Goal: Task Accomplishment & Management: Use online tool/utility

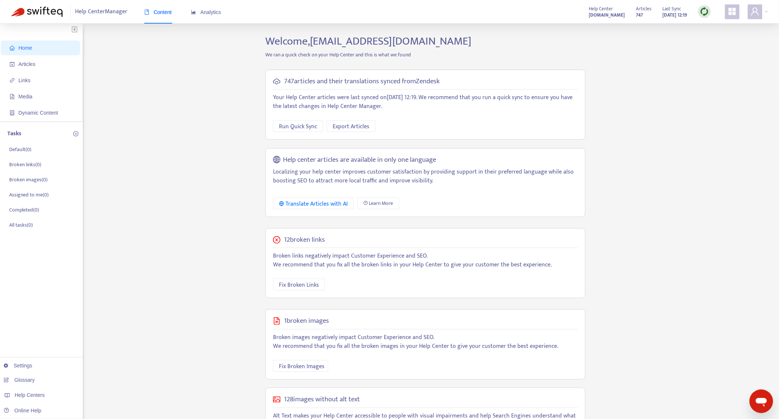
click at [702, 8] on img at bounding box center [704, 11] width 9 height 9
click at [712, 28] on link "Quick Sync" at bounding box center [720, 26] width 31 height 8
click at [312, 285] on span "Fix Broken Links" at bounding box center [302, 284] width 40 height 9
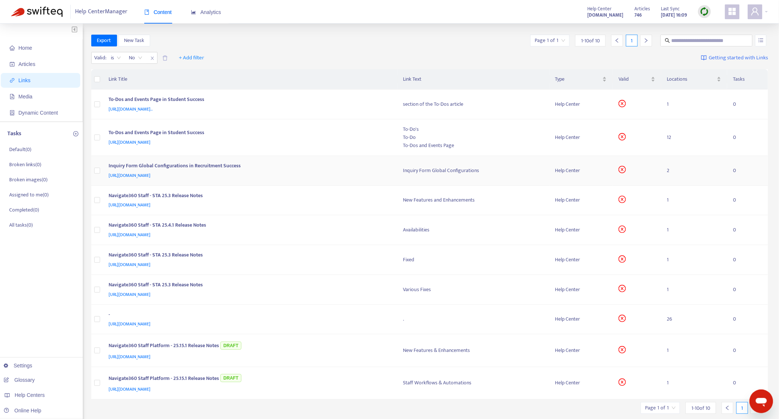
click at [212, 166] on div "Inquiry Form Global Configurations in Recruitment Success" at bounding box center [249, 167] width 280 height 10
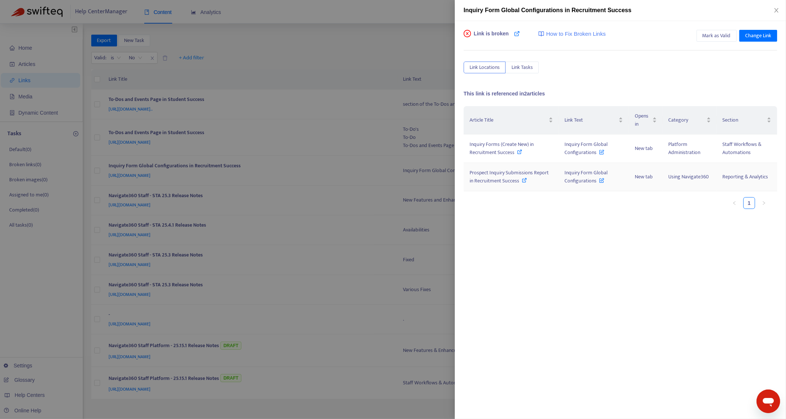
click at [523, 181] on icon at bounding box center [524, 179] width 5 height 5
click at [776, 12] on icon "close" at bounding box center [777, 10] width 6 height 6
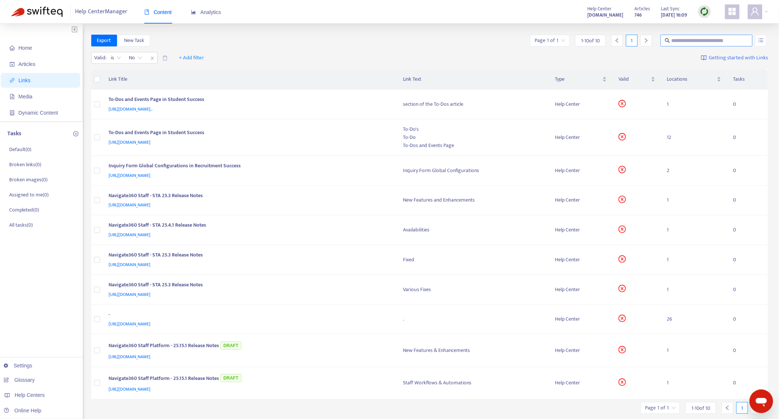
click at [690, 39] on input "text" at bounding box center [707, 40] width 71 height 8
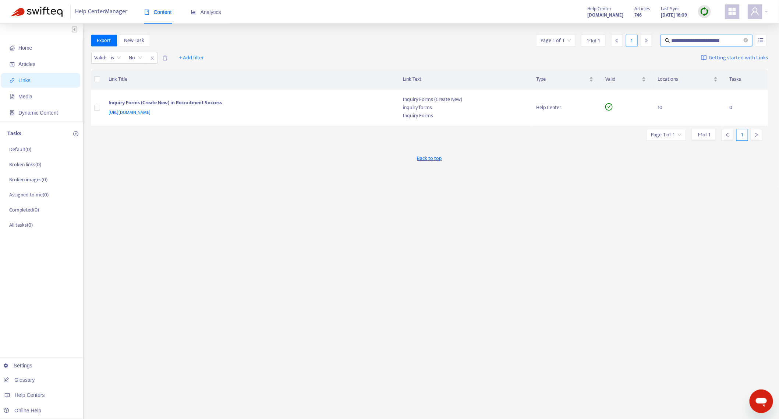
drag, startPoint x: 735, startPoint y: 42, endPoint x: 671, endPoint y: 34, distance: 64.5
click at [671, 35] on span "**********" at bounding box center [707, 41] width 92 height 12
click at [684, 39] on input "**********" at bounding box center [707, 40] width 71 height 8
click at [689, 41] on input "**********" at bounding box center [707, 40] width 71 height 8
drag, startPoint x: 701, startPoint y: 40, endPoint x: 734, endPoint y: 39, distance: 33.1
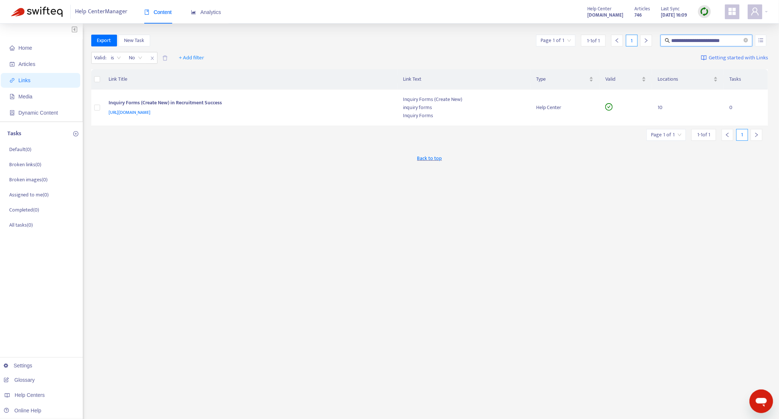
click at [734, 39] on input "**********" at bounding box center [707, 40] width 71 height 8
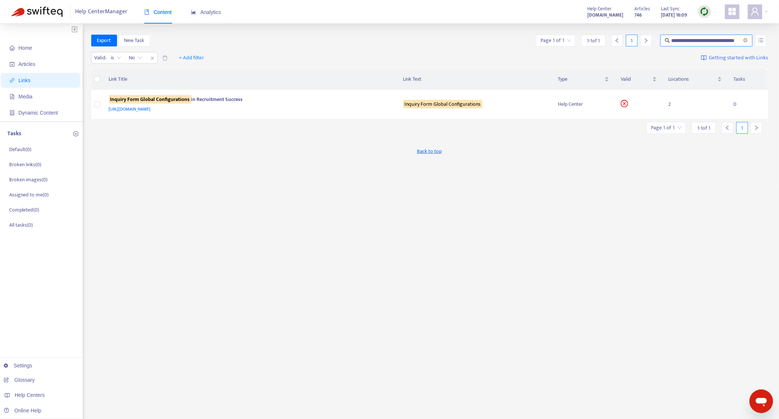
click at [680, 37] on input "**********" at bounding box center [707, 40] width 71 height 8
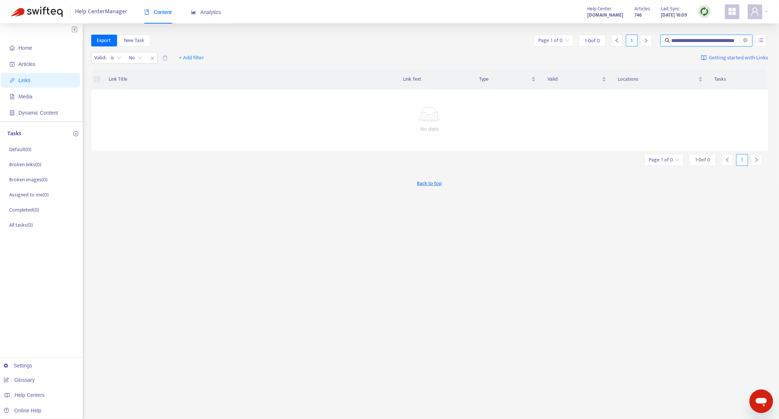
drag, startPoint x: 719, startPoint y: 39, endPoint x: 750, endPoint y: 40, distance: 30.9
click at [750, 40] on span "**********" at bounding box center [707, 41] width 92 height 12
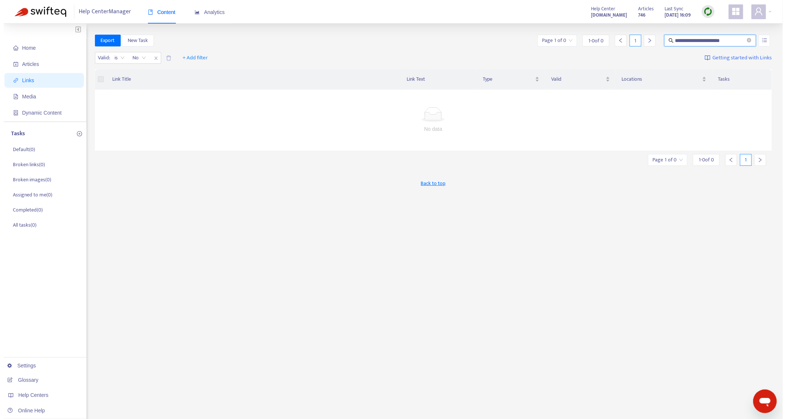
scroll to position [0, 0]
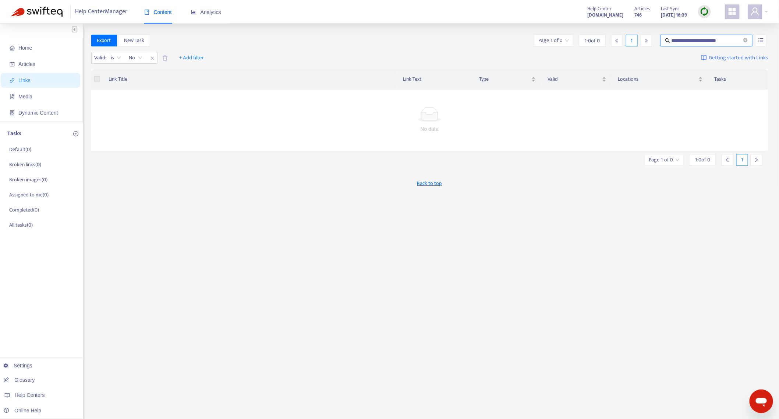
type input "**********"
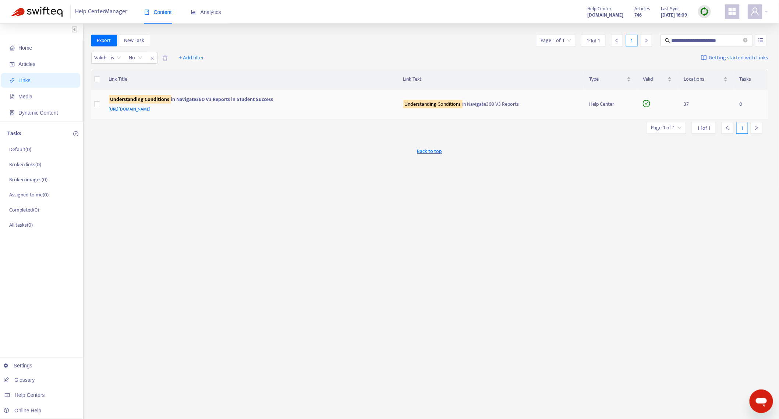
click at [687, 103] on td "37" at bounding box center [706, 104] width 56 height 30
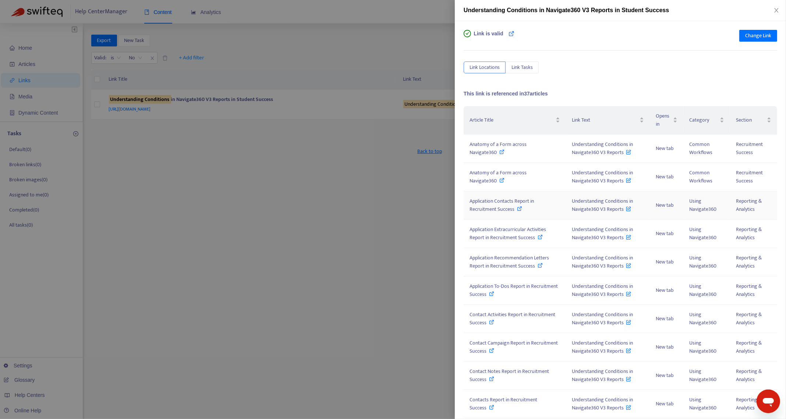
click at [520, 208] on icon at bounding box center [520, 208] width 5 height 5
click at [501, 233] on span "Application Extracurricular Activities Report in Recruitment Success" at bounding box center [508, 233] width 77 height 17
click at [510, 262] on span "Application Recommendation Letters Report in Recruitment Success" at bounding box center [510, 261] width 80 height 17
click at [507, 290] on span "Application To-Dos Report in Recruitment Success" at bounding box center [514, 290] width 88 height 17
click at [509, 317] on span "Contact Activities Report in Recruitment Success" at bounding box center [513, 318] width 86 height 17
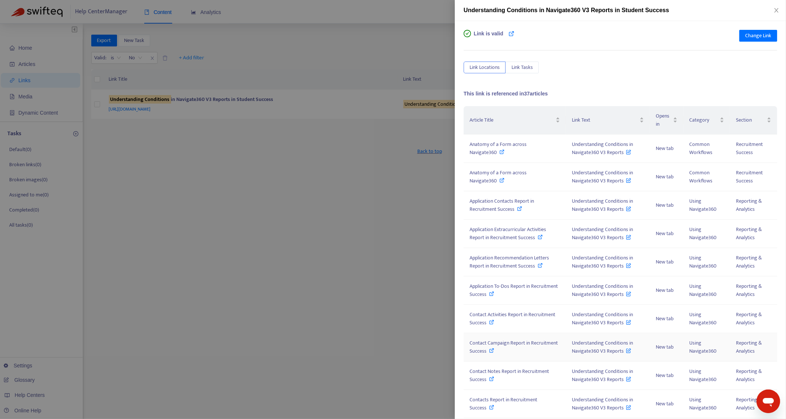
click at [495, 346] on span "Contact Campaign Report in Recruitment Success" at bounding box center [514, 346] width 88 height 17
click at [501, 373] on span "Contact Notes Report in Recruitment Success" at bounding box center [510, 375] width 80 height 17
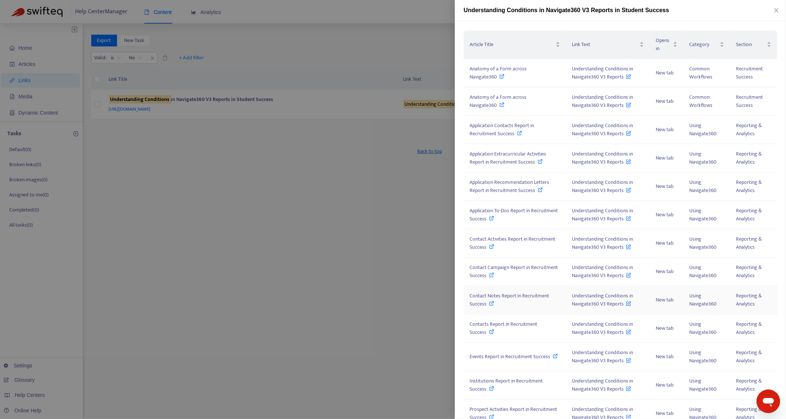
scroll to position [92, 0]
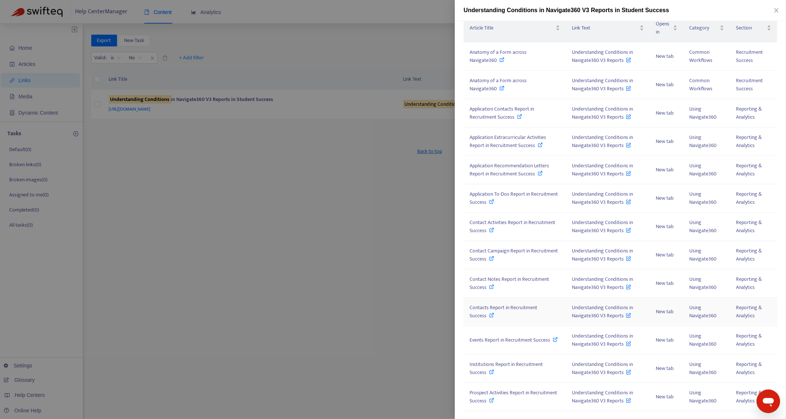
click at [484, 311] on span "Contacts Report in Recruitment Success" at bounding box center [504, 311] width 68 height 17
click at [512, 339] on span "Events Report in Recruitment Success" at bounding box center [510, 339] width 81 height 8
click at [516, 362] on span "Institutions Report in Recruitment Success" at bounding box center [506, 368] width 73 height 17
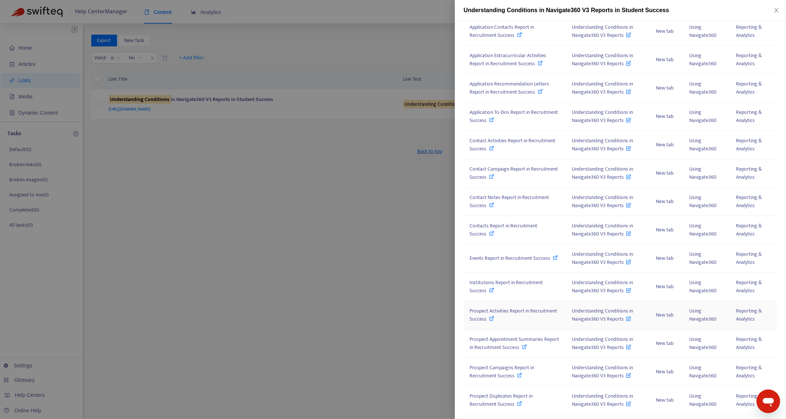
scroll to position [184, 0]
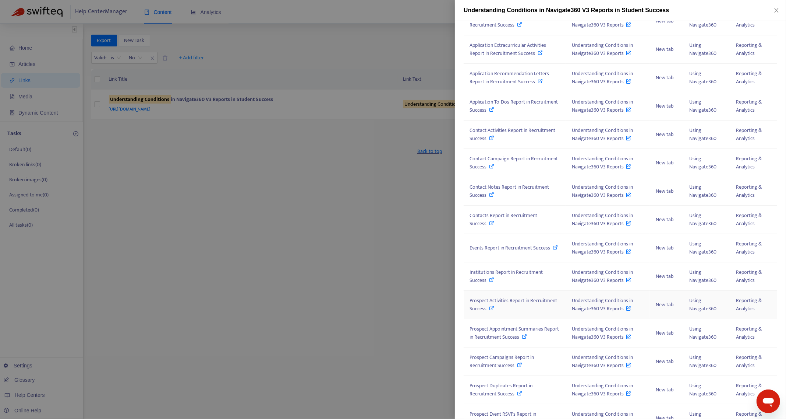
click at [517, 301] on span "Prospect Activities Report in Recruitment Success" at bounding box center [514, 304] width 88 height 17
click at [486, 334] on span "Prospect Appointment Summaries Report in Recruitment Success" at bounding box center [514, 332] width 89 height 17
click at [514, 359] on span "Prospect Campaigns Report in Recruitment Success" at bounding box center [502, 361] width 64 height 17
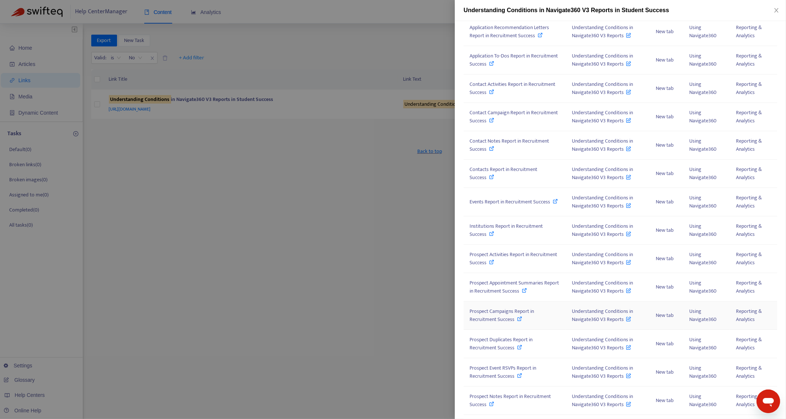
click at [500, 311] on span "Prospect Campaigns Report in Recruitment Success" at bounding box center [502, 315] width 64 height 17
click at [491, 342] on span "Prospect Duplicates Report in Recruitment Success" at bounding box center [501, 343] width 63 height 17
click at [485, 370] on span "Prospect Event RSVPs Report in Recruitment Success" at bounding box center [503, 371] width 67 height 17
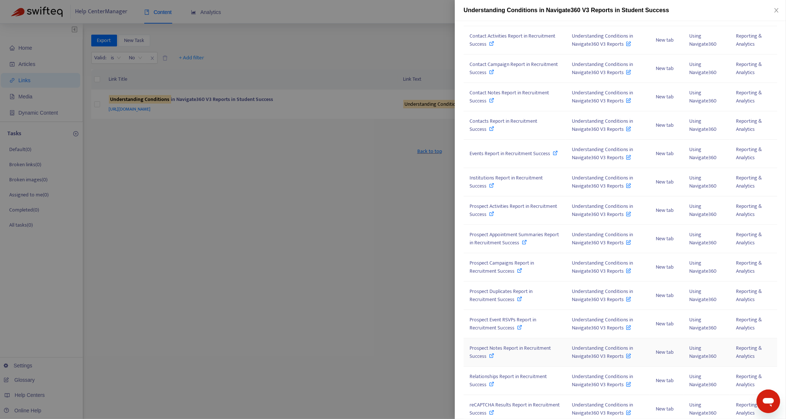
scroll to position [308, 0]
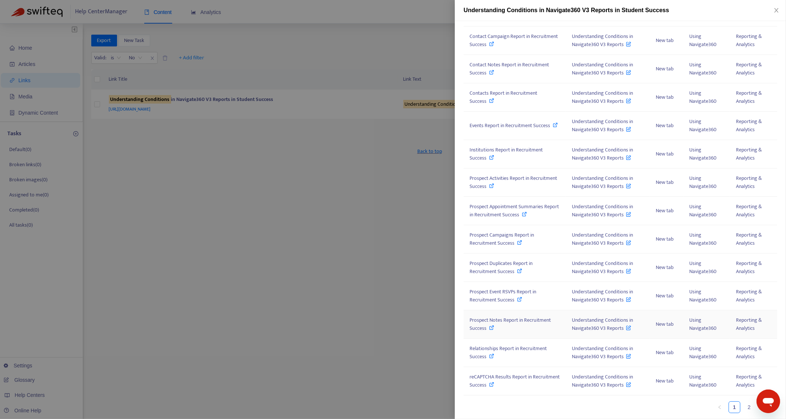
click at [512, 320] on span "Prospect Notes Report in Recruitment Success" at bounding box center [510, 324] width 81 height 17
click at [485, 321] on span "Prospect Notes Report in Recruitment Success" at bounding box center [510, 324] width 81 height 17
click at [498, 348] on span "Relationships Report in Recruitment Success" at bounding box center [508, 352] width 77 height 17
click at [509, 380] on span "reCAPTCHA Results Report in Recruitment Success" at bounding box center [515, 380] width 90 height 17
click at [744, 407] on link "2" at bounding box center [749, 406] width 11 height 11
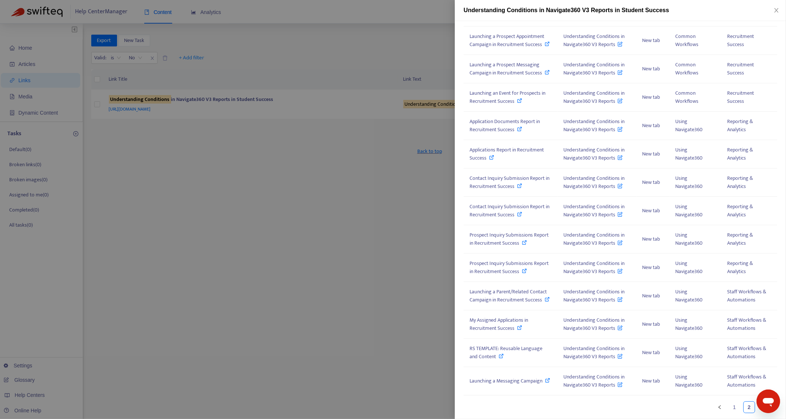
scroll to position [255, 0]
click at [513, 259] on span "Prospect Inquiry Submissions Report in Recruitment Success" at bounding box center [509, 267] width 79 height 17
click at [512, 230] on span "Prospect Inquiry Submissions Report in Recruitment Success" at bounding box center [509, 238] width 79 height 17
click at [509, 202] on span "Contact Inquiry Submission Report in Recruitment Success" at bounding box center [510, 210] width 80 height 17
click at [502, 174] on span "Contact Inquiry Submission Report in Recruitment Success" at bounding box center [510, 182] width 80 height 17
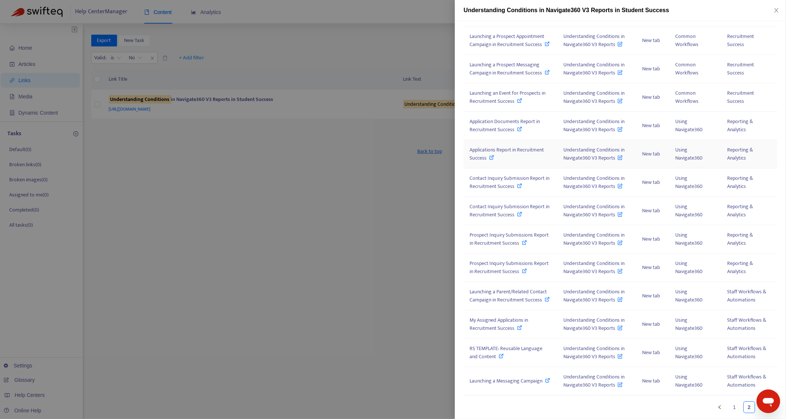
click at [498, 145] on span "Applications Report in Recruitment Success" at bounding box center [507, 153] width 74 height 17
click at [498, 122] on span "Application Documents Report in Recruitment Success" at bounding box center [505, 125] width 70 height 17
click at [498, 92] on span "Launching an Event for Prospects in Recruitment Success" at bounding box center [508, 97] width 76 height 17
click at [507, 60] on span "Launching a Prospect Messaging Campaign in Recruitment Success" at bounding box center [506, 68] width 73 height 17
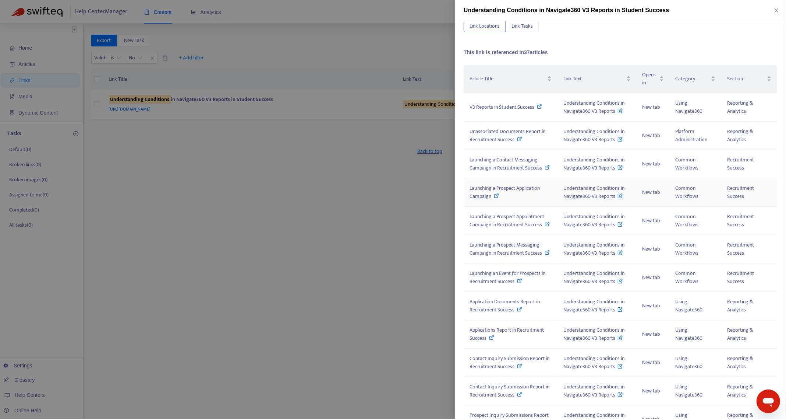
scroll to position [25, 0]
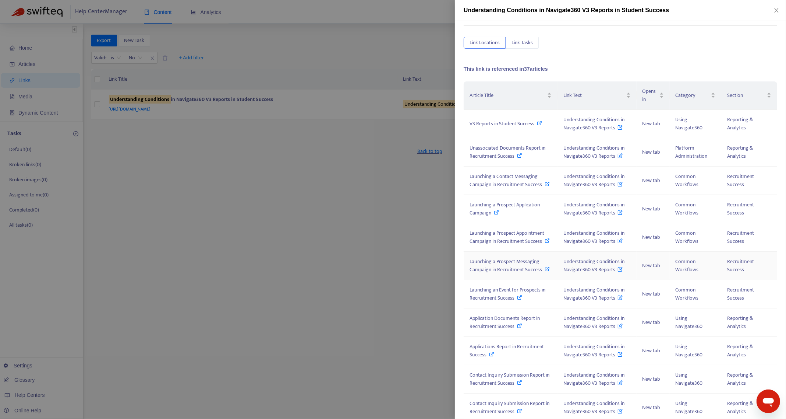
click at [517, 274] on span "Launching a Prospect Messaging Campaign in Recruitment Success" at bounding box center [506, 265] width 73 height 17
click at [502, 245] on span "Launching a Prospect Appointment Campaign in Recruitment Success" at bounding box center [507, 237] width 75 height 17
click at [503, 209] on span "Launching a Prospect Application Campaign" at bounding box center [505, 208] width 70 height 17
click at [504, 177] on span "Launching a Contact Messaging Campaign in Recruitment Success" at bounding box center [506, 180] width 73 height 17
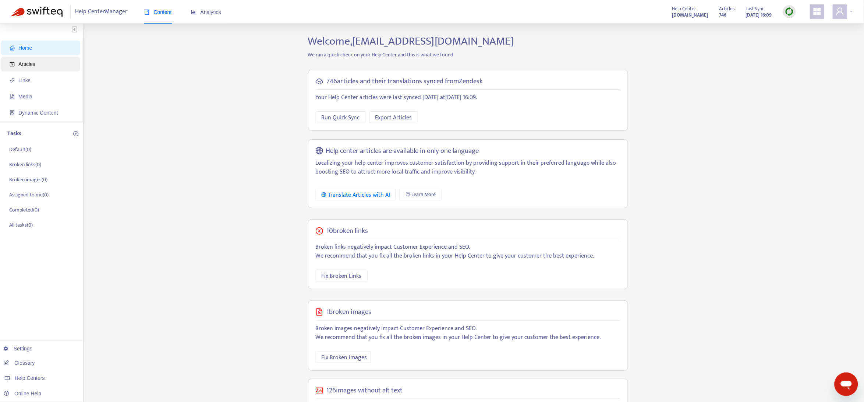
click at [47, 63] on span "Articles" at bounding box center [42, 64] width 65 height 15
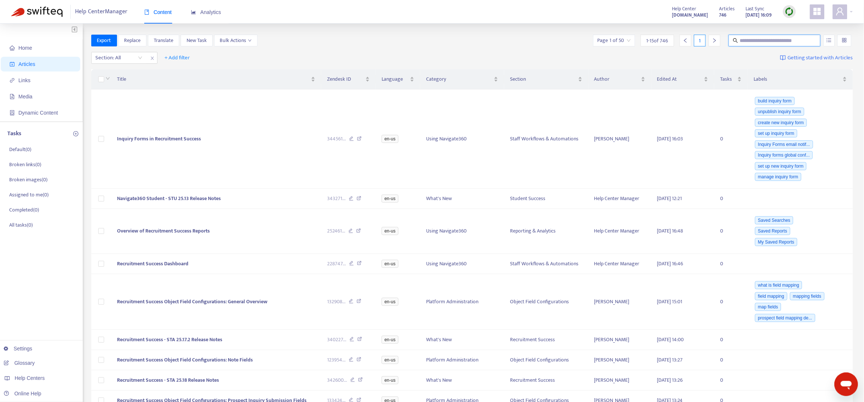
click at [757, 42] on input "text" at bounding box center [775, 40] width 71 height 8
type input "**********"
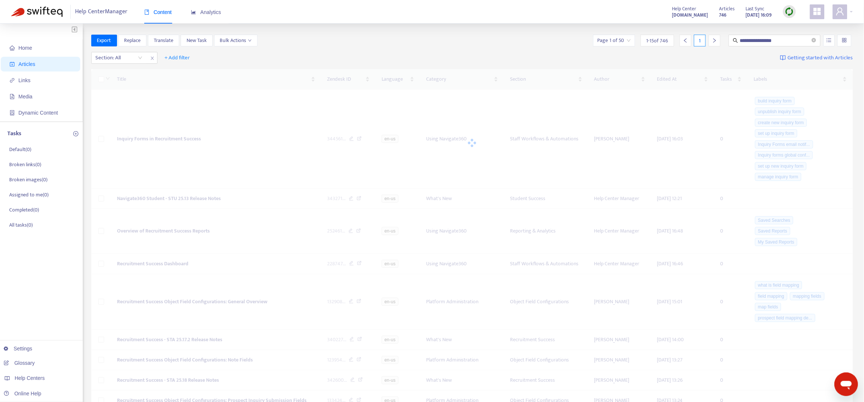
click at [787, 9] on img at bounding box center [789, 11] width 9 height 9
click at [793, 26] on link "Quick Sync" at bounding box center [805, 26] width 31 height 8
